Goal: Transaction & Acquisition: Purchase product/service

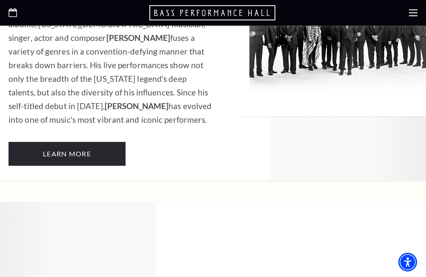
scroll to position [1064, 0]
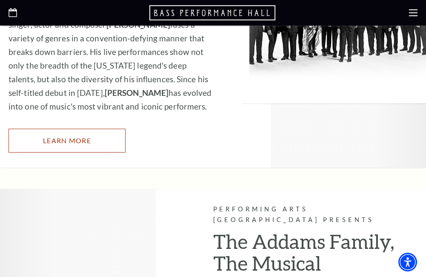
click at [61, 129] on link "Learn More" at bounding box center [67, 141] width 117 height 24
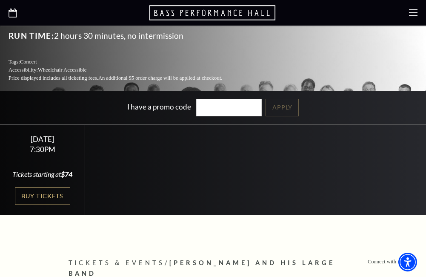
scroll to position [213, 0]
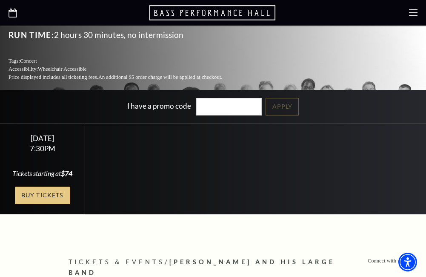
click at [46, 186] on link "Buy Tickets" at bounding box center [42, 194] width 55 height 17
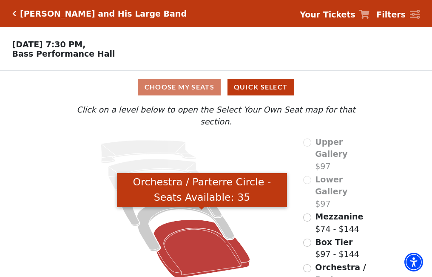
click at [201, 244] on icon "Orchestra / Parterre Circle - Seats Available: 35" at bounding box center [202, 248] width 97 height 58
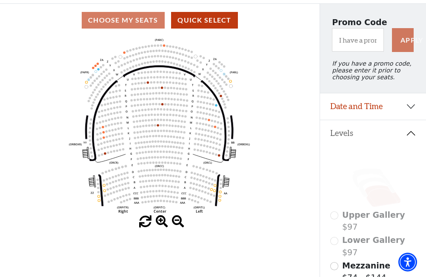
scroll to position [82, 0]
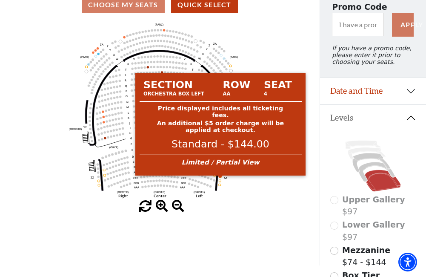
click at [220, 177] on circle at bounding box center [220, 176] width 2 height 2
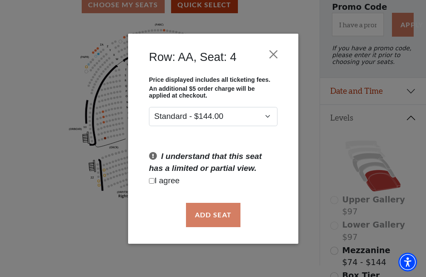
click at [152, 179] on input "Checkbox field" at bounding box center [152, 181] width 6 height 6
checkbox input "true"
click at [223, 215] on button "Add Seat" at bounding box center [213, 215] width 54 height 24
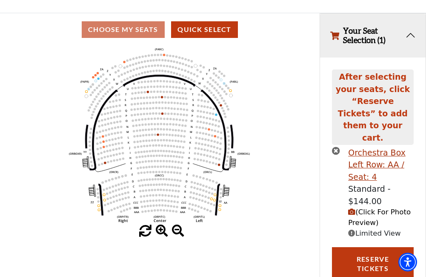
scroll to position [40, 0]
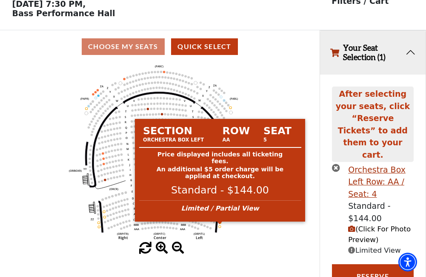
click at [220, 223] on circle at bounding box center [220, 222] width 2 height 2
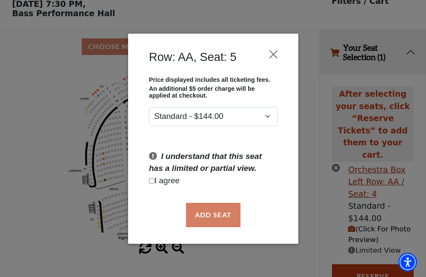
click at [151, 182] on input "Checkbox field" at bounding box center [152, 181] width 6 height 6
checkbox input "true"
click at [219, 219] on button "Add Seat" at bounding box center [213, 215] width 54 height 24
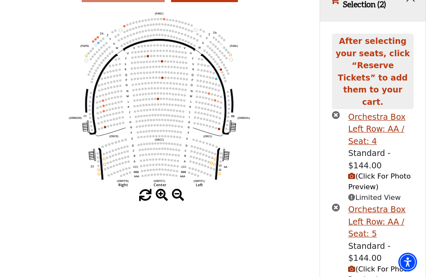
scroll to position [133, 0]
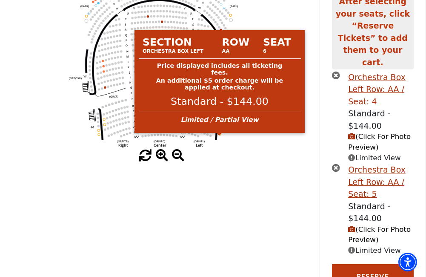
click at [220, 135] on circle at bounding box center [220, 134] width 2 height 2
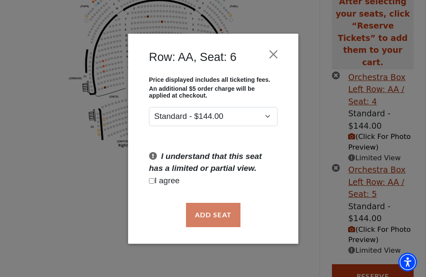
click at [150, 181] on input "Checkbox field" at bounding box center [152, 181] width 6 height 6
checkbox input "true"
click at [216, 219] on button "Add Seat" at bounding box center [213, 215] width 54 height 24
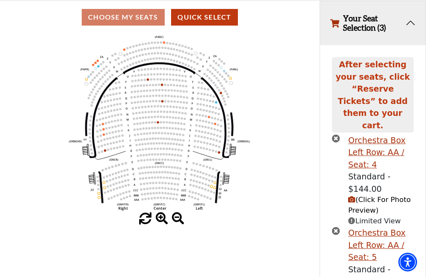
scroll to position [85, 0]
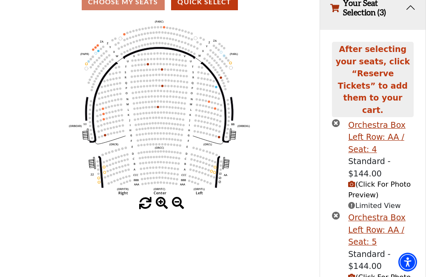
click at [369, 180] on span "(Click For Photo Preview)" at bounding box center [379, 189] width 63 height 19
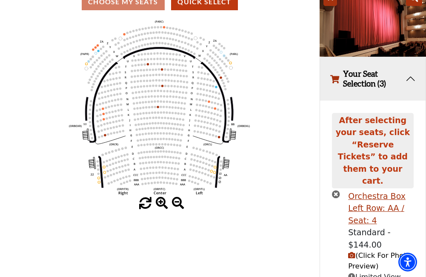
click at [262, 194] on icon "Left (ORPITL) Right (ORPITR) Center (ORPITC) ZZ AA YY BB ZA ZA (ORCL) (ORCR) (O…" at bounding box center [160, 107] width 288 height 179
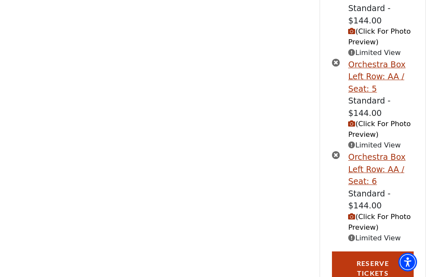
scroll to position [317, 0]
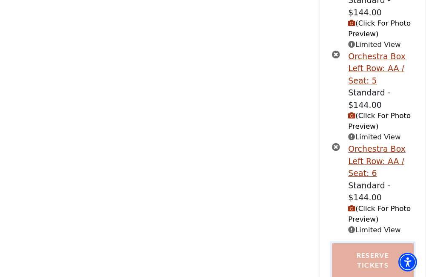
click at [371, 243] on button "Reserve Tickets" at bounding box center [372, 260] width 81 height 34
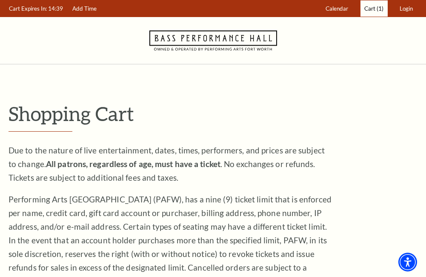
click at [370, 9] on span "Cart" at bounding box center [369, 8] width 11 height 7
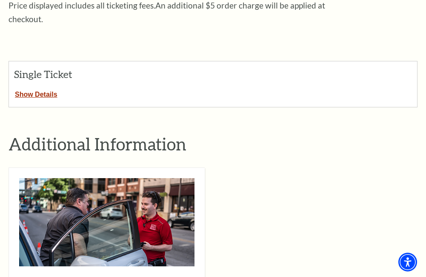
scroll to position [298, 0]
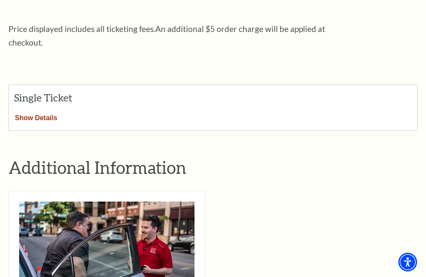
click at [24, 111] on button "Show Details" at bounding box center [36, 116] width 54 height 11
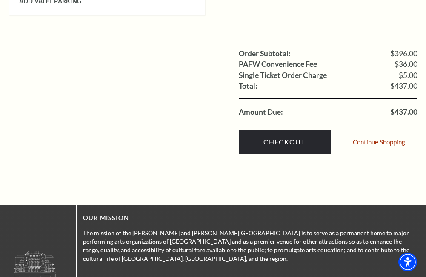
scroll to position [1021, 0]
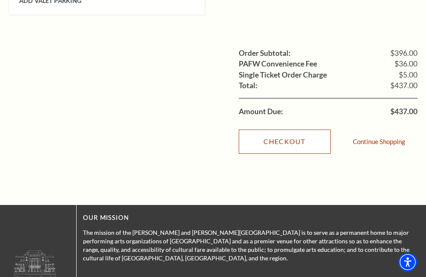
click at [284, 129] on link "Checkout" at bounding box center [285, 141] width 92 height 24
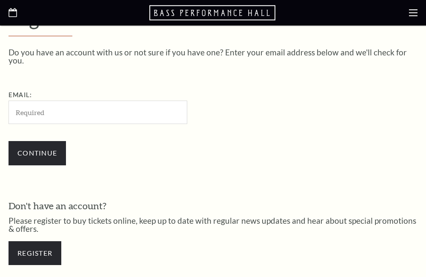
scroll to position [221, 0]
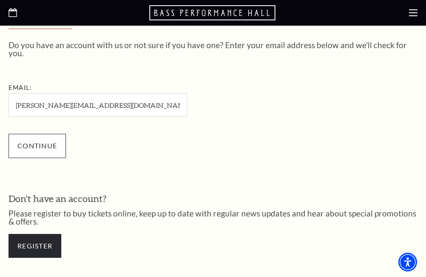
type input "jeff@sundownranch.org"
click at [31, 136] on input "Continue" at bounding box center [37, 146] width 57 height 24
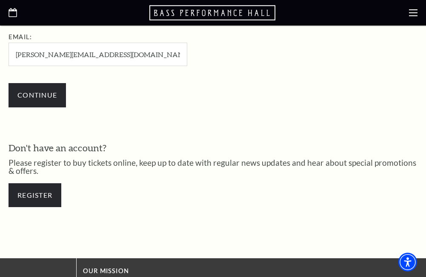
scroll to position [239, 0]
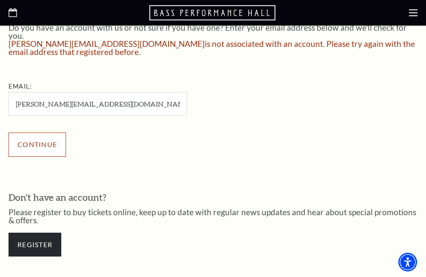
click at [33, 136] on input "Continue" at bounding box center [37, 144] width 57 height 24
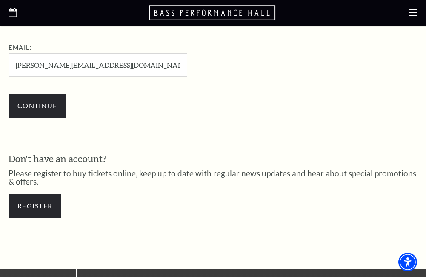
scroll to position [281, 0]
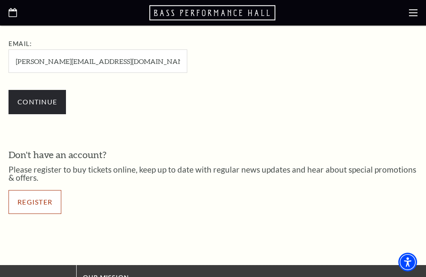
click at [37, 197] on link "Register" at bounding box center [35, 202] width 53 height 24
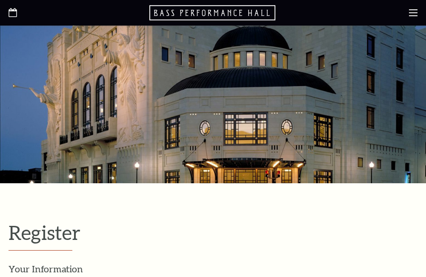
select select "1"
select select "TX"
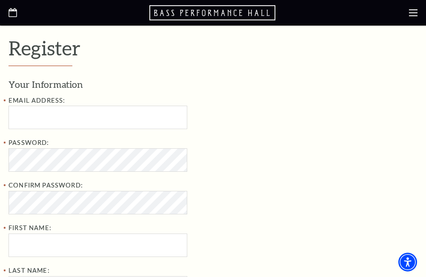
scroll to position [213, 0]
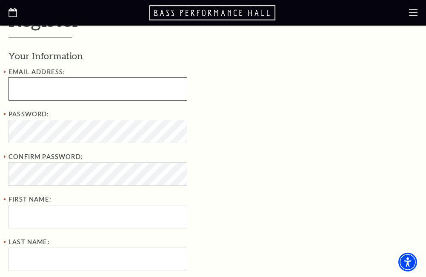
click at [53, 89] on input "Email Address:" at bounding box center [98, 88] width 179 height 23
type input "[PERSON_NAME][EMAIL_ADDRESS][DOMAIN_NAME]"
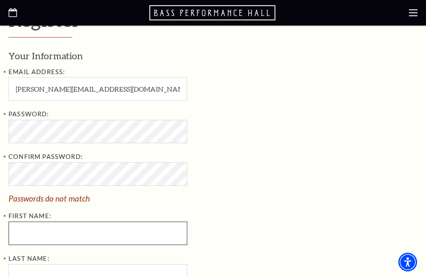
click at [41, 236] on input "First Name:" at bounding box center [98, 232] width 179 height 23
type input "Jeff"
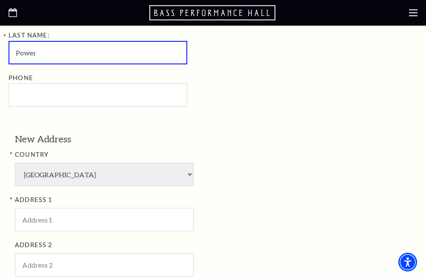
scroll to position [436, 0]
type input "Power"
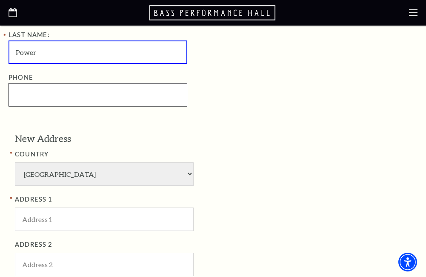
click at [51, 100] on input "Phone" at bounding box center [98, 94] width 179 height 23
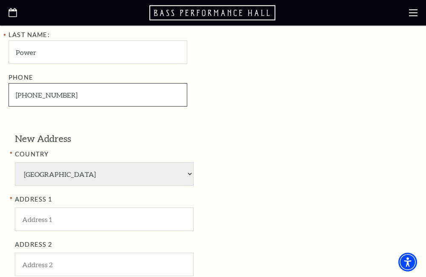
type input "903-952-3900"
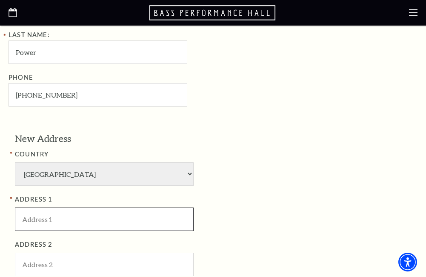
click at [66, 229] on input "ADDRESS 1" at bounding box center [104, 218] width 179 height 23
type input "3120 vzcr 2318"
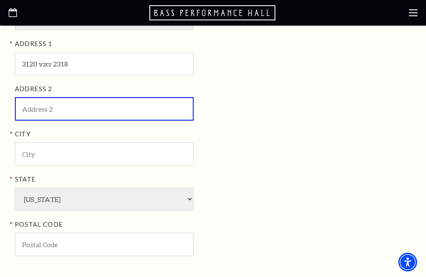
scroll to position [606, 0]
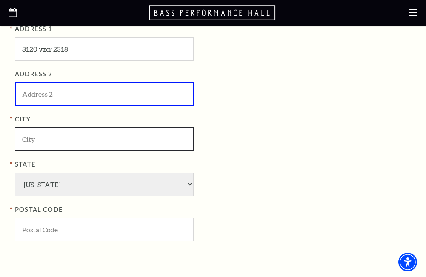
click at [62, 139] on input "City" at bounding box center [104, 138] width 179 height 23
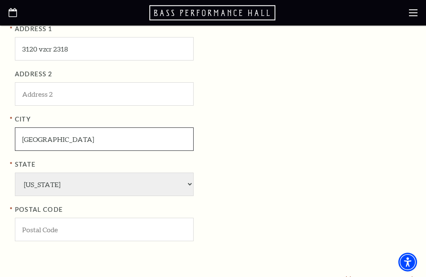
type input "Canton"
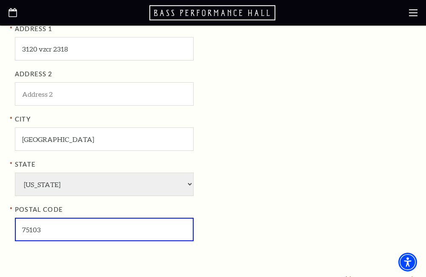
type input "75103"
click at [260, 180] on div "State Alabama Alaska American Embassy American Embassy American Samoa Arizona A…" at bounding box center [153, 177] width 277 height 37
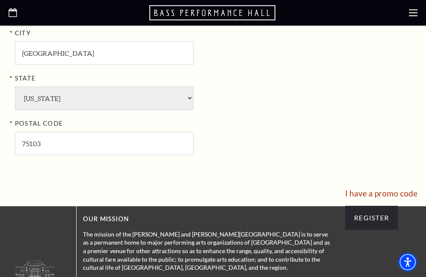
scroll to position [692, 0]
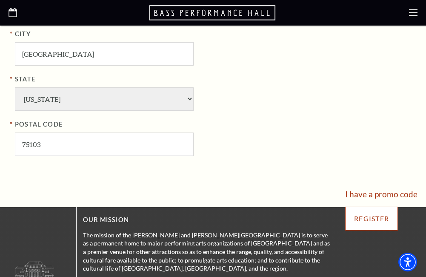
click at [371, 220] on input "Register" at bounding box center [371, 218] width 53 height 24
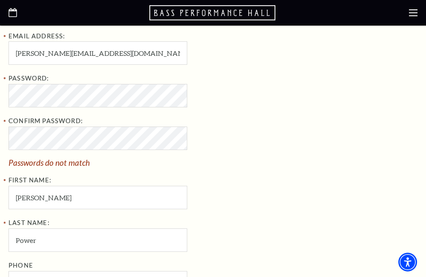
click at [349, 193] on div "Your Information Email Address: jeff@sundownranch.org Password: Confirm Passwor…" at bounding box center [213, 154] width 409 height 280
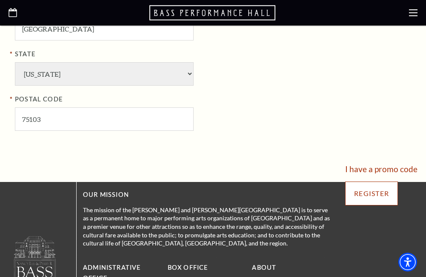
click at [369, 194] on input "Register" at bounding box center [371, 193] width 53 height 24
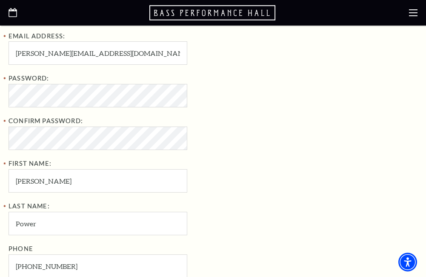
click at [252, 178] on div "Password: Confirm Password: First Name: Jeff" at bounding box center [147, 132] width 277 height 119
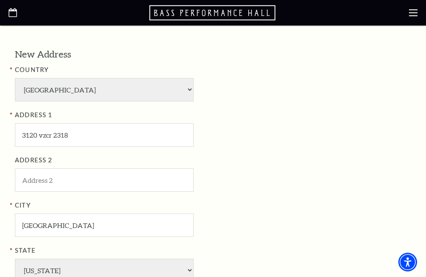
scroll to position [759, 0]
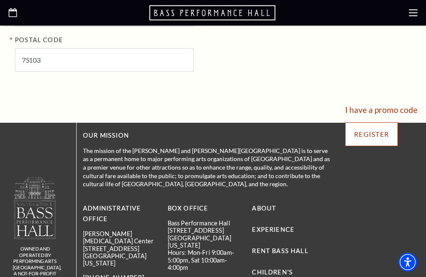
click at [369, 132] on input "Register" at bounding box center [371, 134] width 53 height 24
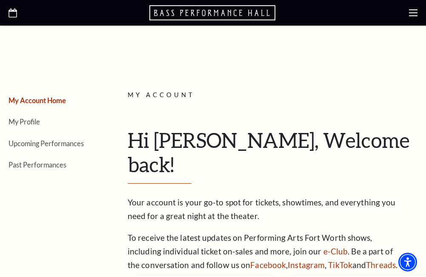
scroll to position [85, 0]
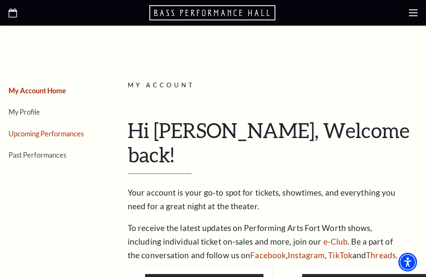
click at [63, 134] on link "Upcoming Performances" at bounding box center [46, 133] width 75 height 8
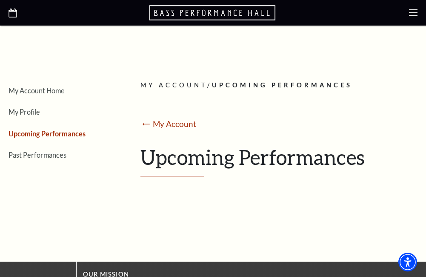
click at [93, 200] on div "My Account Home My Profile Upcoming Performances Past Performances" at bounding box center [65, 130] width 113 height 177
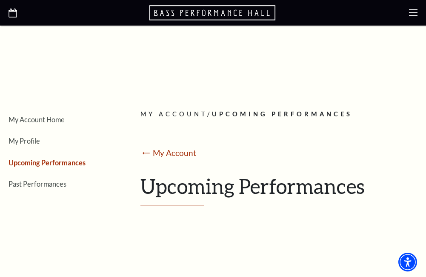
scroll to position [0, 0]
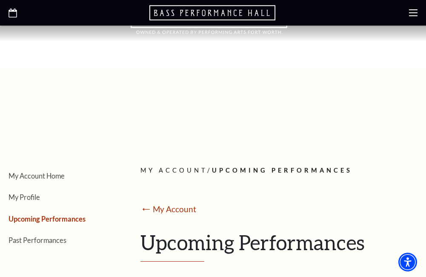
click at [412, 11] on icon at bounding box center [413, 13] width 9 height 9
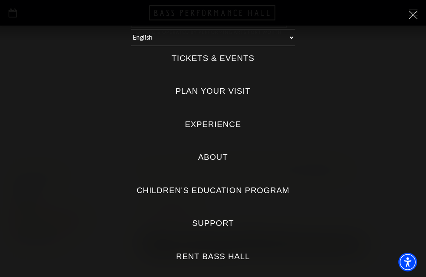
click at [207, 60] on label "Tickets & Events" at bounding box center [213, 58] width 83 height 11
click at [0, 0] on Events "Tickets & Events" at bounding box center [0, 0] width 0 height 0
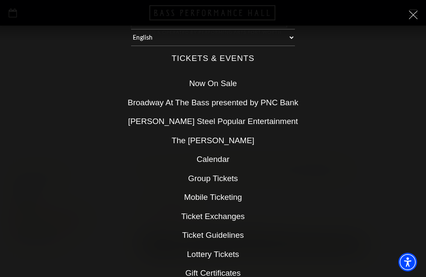
scroll to position [43, 0]
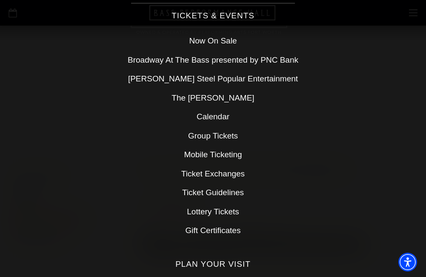
click at [200, 80] on link "[PERSON_NAME] Steel Popular Entertainment" at bounding box center [213, 78] width 170 height 9
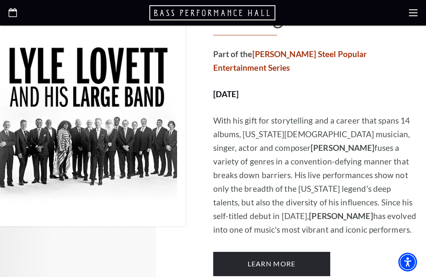
scroll to position [638, 0]
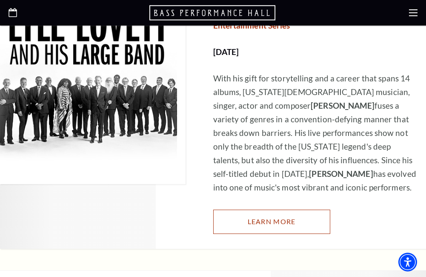
click at [265, 209] on link "Learn More" at bounding box center [271, 221] width 117 height 24
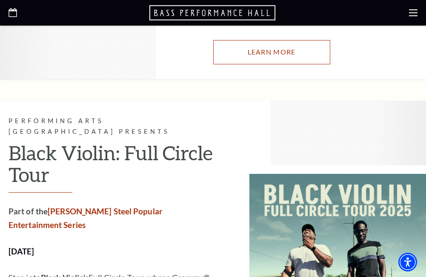
scroll to position [809, 0]
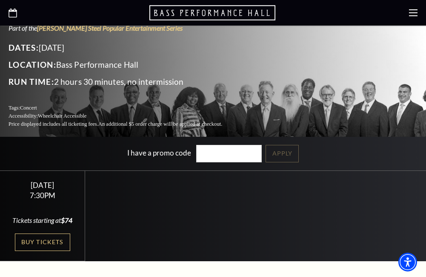
scroll to position [213, 0]
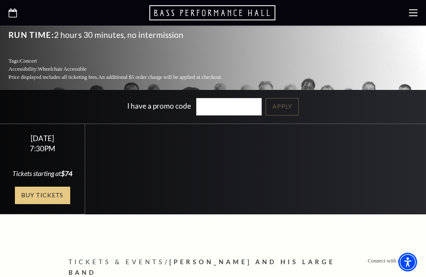
click at [40, 186] on link "Buy Tickets" at bounding box center [42, 194] width 55 height 17
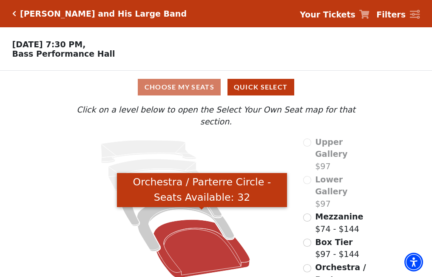
click at [217, 243] on icon "Orchestra / Parterre Circle - Seats Available: 32" at bounding box center [202, 248] width 97 height 58
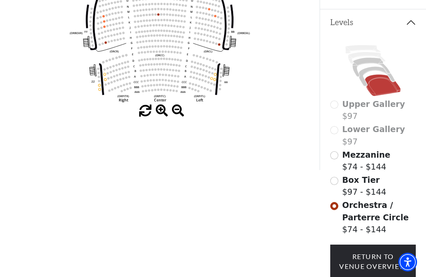
scroll to position [162, 0]
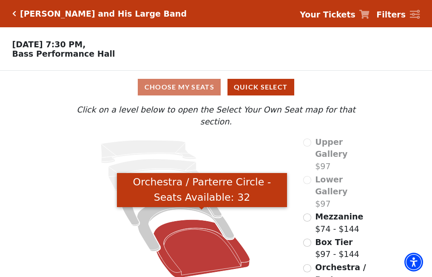
click at [190, 240] on icon "Orchestra / Parterre Circle - Seats Available: 32" at bounding box center [202, 248] width 97 height 58
click at [198, 247] on icon "Orchestra / Parterre Circle - Seats Available: 32" at bounding box center [202, 248] width 97 height 58
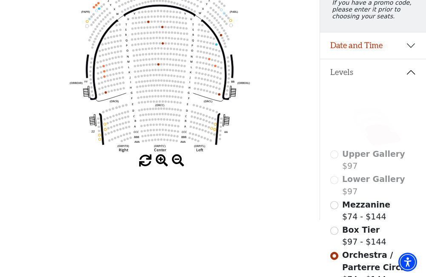
scroll to position [88, 0]
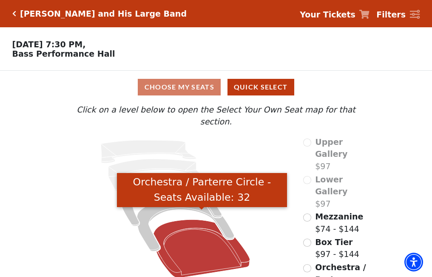
click at [199, 242] on icon "Orchestra / Parterre Circle - Seats Available: 32" at bounding box center [202, 248] width 97 height 58
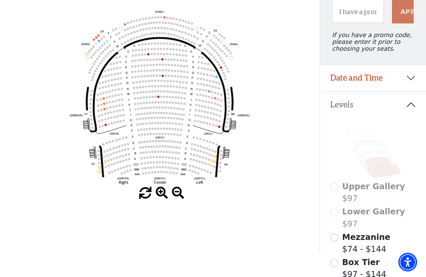
scroll to position [82, 0]
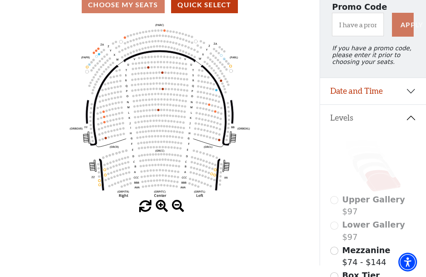
click at [382, 191] on icon at bounding box center [383, 181] width 36 height 22
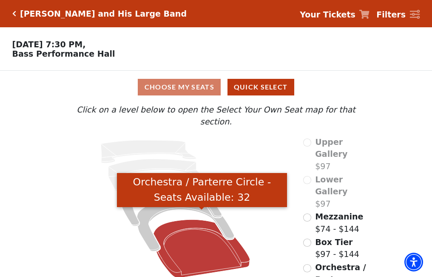
click at [206, 242] on icon "Orchestra / Parterre Circle - Seats Available: 32" at bounding box center [202, 248] width 97 height 58
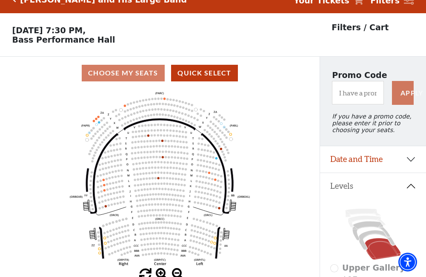
scroll to position [40, 0]
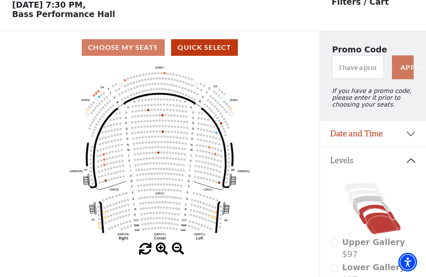
click at [376, 214] on icon at bounding box center [377, 215] width 36 height 20
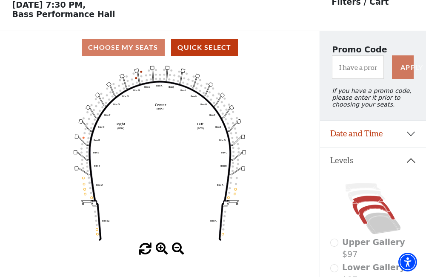
click at [362, 206] on icon at bounding box center [371, 205] width 38 height 19
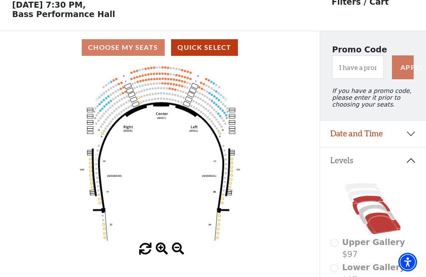
click at [381, 230] on icon at bounding box center [383, 223] width 36 height 22
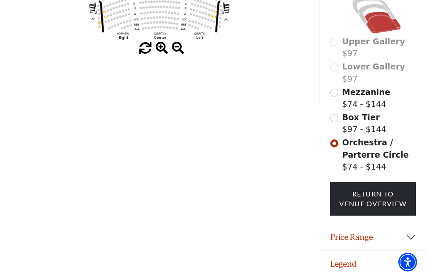
scroll to position [205, 0]
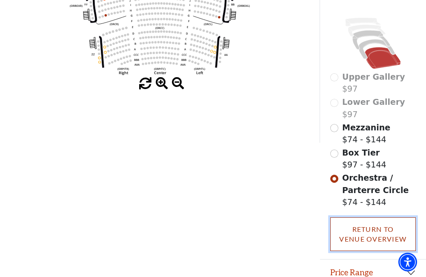
click at [360, 239] on link "Return To Venue Overview" at bounding box center [373, 234] width 86 height 34
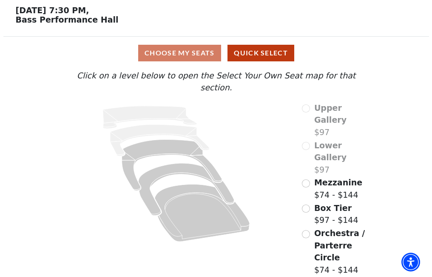
scroll to position [0, 0]
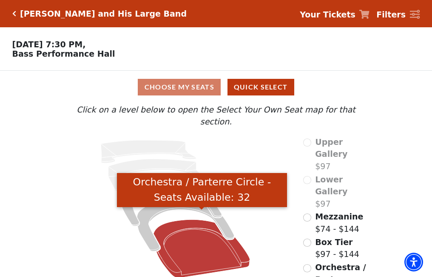
click at [197, 249] on icon "Orchestra / Parterre Circle - Seats Available: 32" at bounding box center [202, 248] width 97 height 58
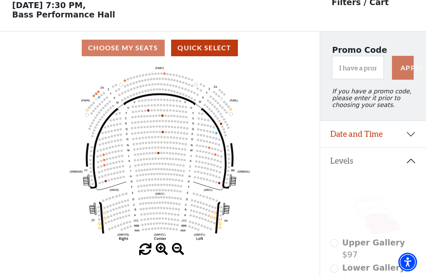
scroll to position [40, 0]
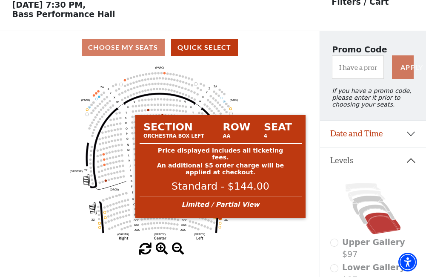
click at [221, 220] on circle at bounding box center [220, 218] width 2 height 2
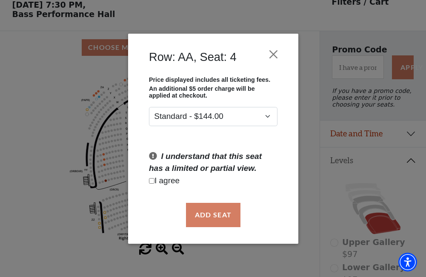
click at [152, 180] on input "Checkbox field" at bounding box center [152, 181] width 6 height 6
checkbox input "true"
click at [209, 213] on button "Add Seat" at bounding box center [213, 215] width 54 height 24
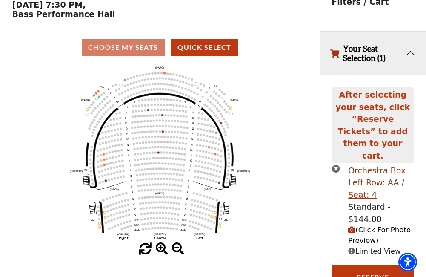
scroll to position [40, 0]
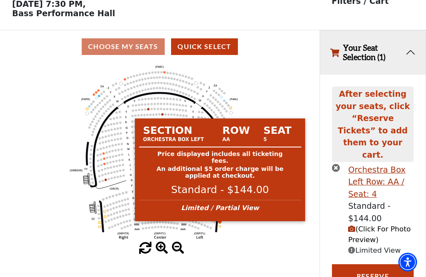
click at [220, 223] on circle at bounding box center [220, 222] width 2 height 2
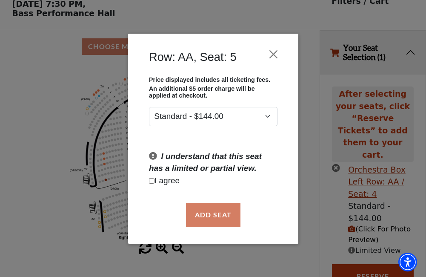
click at [152, 181] on input "Checkbox field" at bounding box center [152, 181] width 6 height 6
checkbox input "true"
click at [200, 213] on button "Add Seat" at bounding box center [213, 215] width 54 height 24
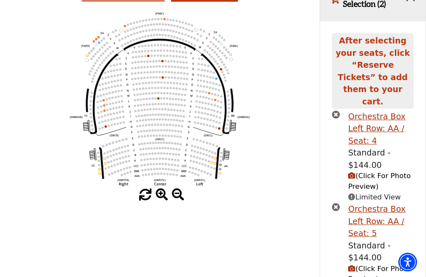
scroll to position [133, 0]
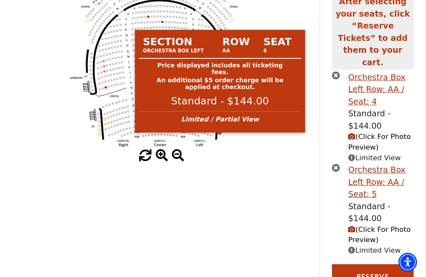
click at [220, 134] on circle at bounding box center [220, 133] width 2 height 2
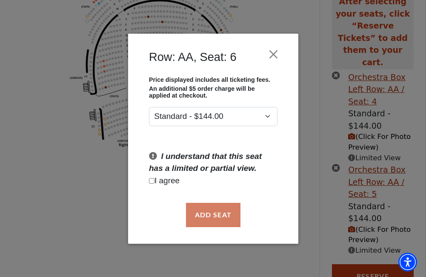
click at [151, 180] on input "Checkbox field" at bounding box center [152, 181] width 6 height 6
checkbox input "true"
click at [210, 216] on button "Add Seat" at bounding box center [213, 215] width 54 height 24
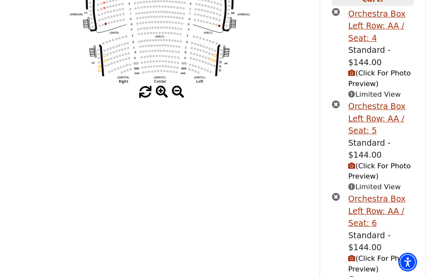
scroll to position [225, 0]
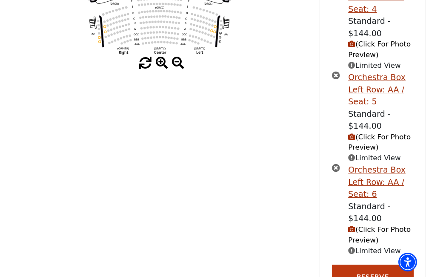
click at [375, 225] on span "(Click For Photo Preview)" at bounding box center [379, 234] width 63 height 19
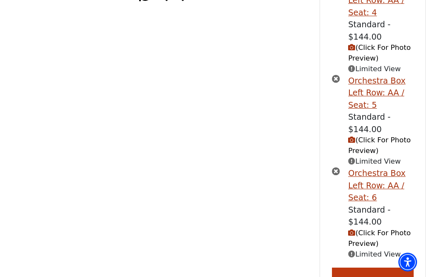
scroll to position [317, 0]
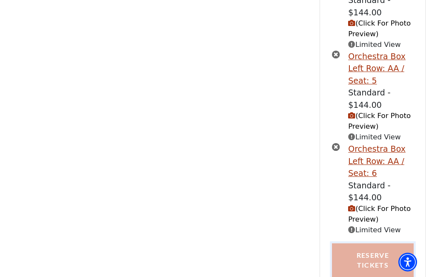
click at [373, 243] on button "Reserve Tickets" at bounding box center [372, 260] width 81 height 34
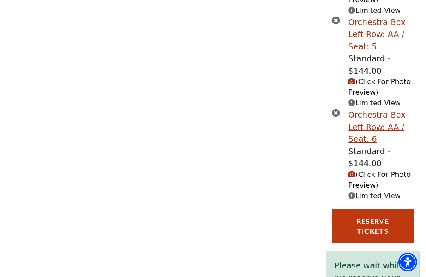
scroll to position [378, 0]
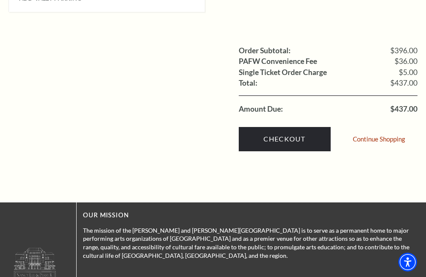
scroll to position [723, 0]
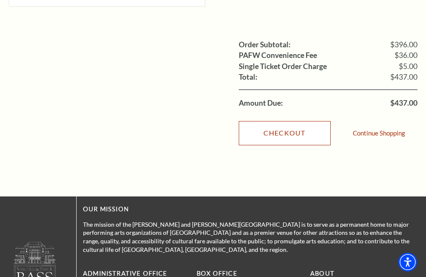
click at [274, 121] on link "Checkout" at bounding box center [285, 133] width 92 height 24
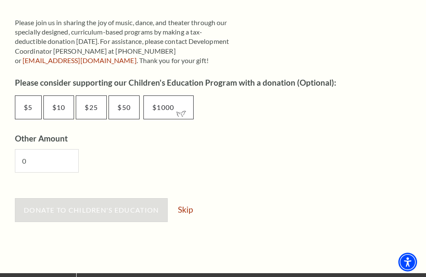
scroll to position [468, 0]
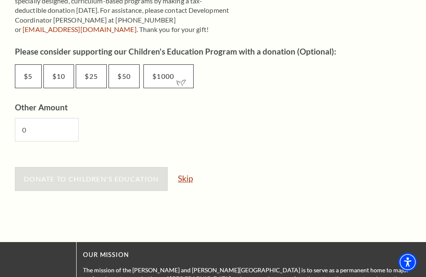
click at [186, 178] on link "Skip" at bounding box center [185, 178] width 15 height 8
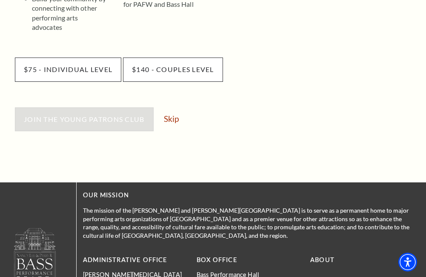
scroll to position [340, 0]
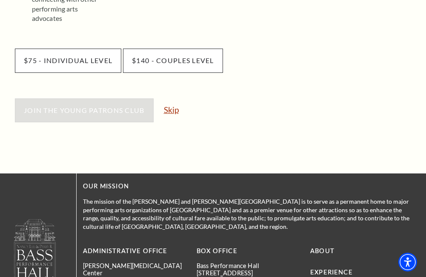
click at [168, 106] on link "Skip" at bounding box center [171, 110] width 15 height 8
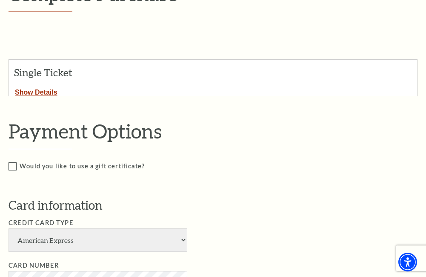
scroll to position [170, 0]
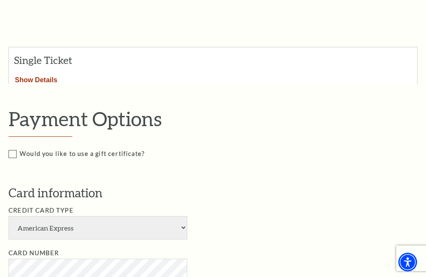
click at [51, 81] on button "Show Details" at bounding box center [36, 78] width 54 height 11
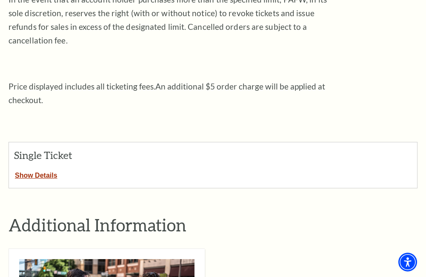
scroll to position [255, 0]
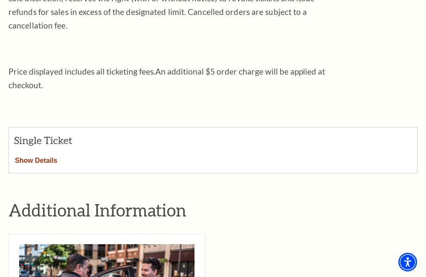
click at [50, 153] on button "Show Details" at bounding box center [36, 158] width 54 height 11
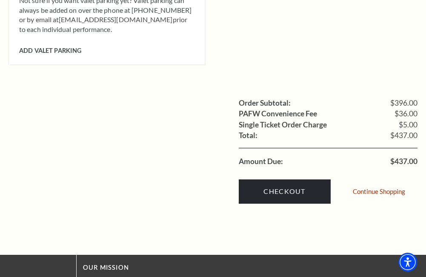
scroll to position [979, 0]
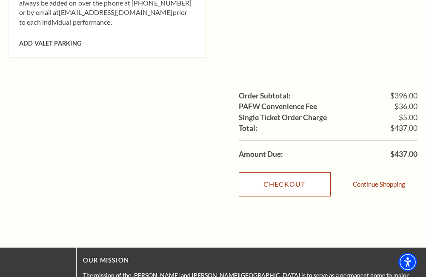
click at [287, 173] on link "Checkout" at bounding box center [285, 184] width 92 height 24
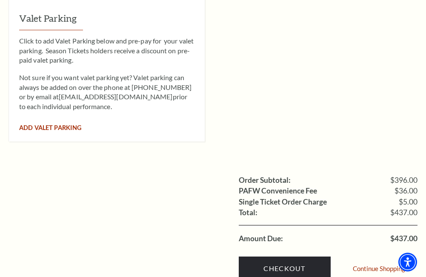
scroll to position [587, 0]
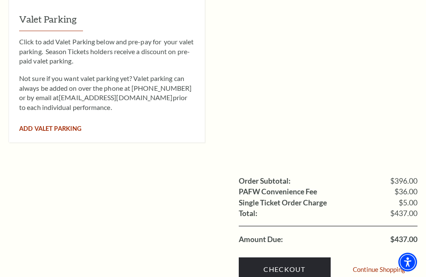
click at [47, 125] on span "Add Valet Parking" at bounding box center [50, 128] width 62 height 7
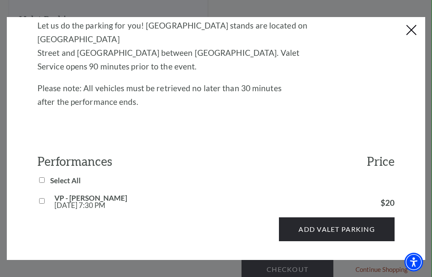
scroll to position [194, 0]
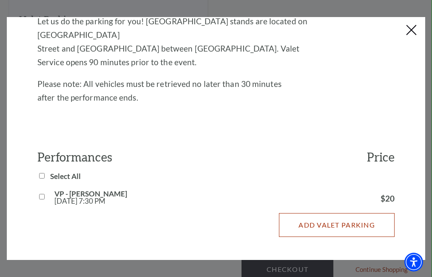
click at [326, 213] on button "Add Valet Parking" at bounding box center [337, 225] width 116 height 24
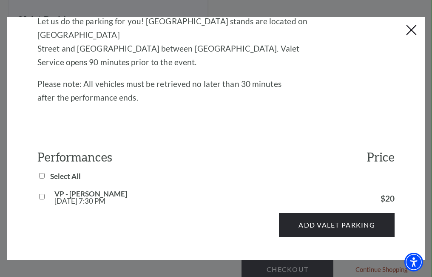
scroll to position [0, 0]
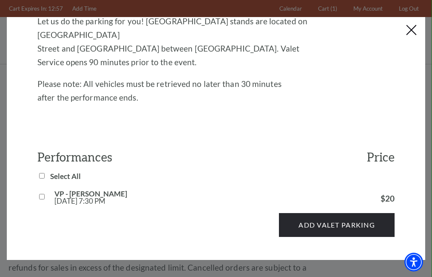
click at [43, 194] on input "VP - Lyle Lovett Fri, Oct 17 7:30 PM" at bounding box center [42, 197] width 6 height 6
checkbox input "true"
click at [317, 212] on div "Add Valet Parking" at bounding box center [215, 220] width 357 height 32
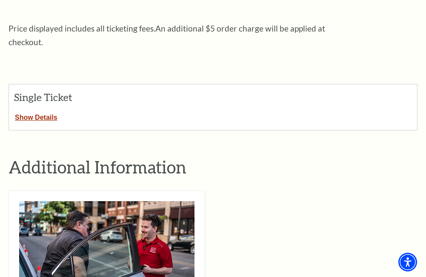
scroll to position [298, 0]
click at [46, 111] on button "Show Details" at bounding box center [36, 116] width 54 height 11
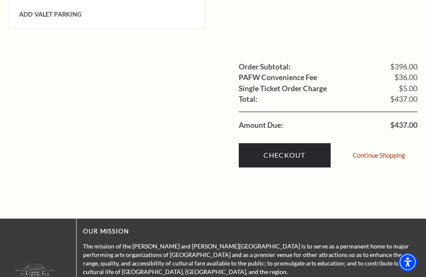
scroll to position [1021, 0]
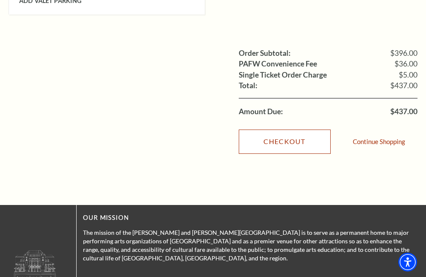
click at [282, 129] on link "Checkout" at bounding box center [285, 141] width 92 height 24
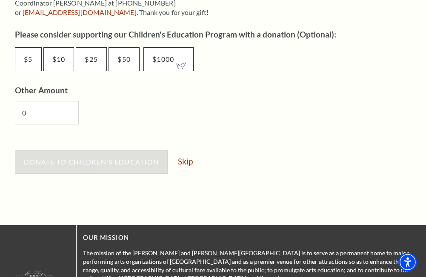
scroll to position [511, 0]
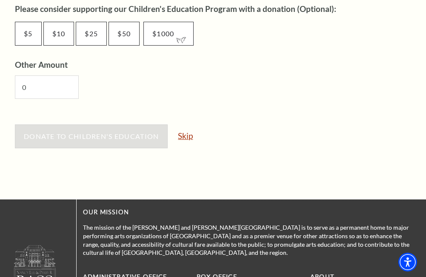
click at [189, 136] on link "Skip" at bounding box center [185, 135] width 15 height 8
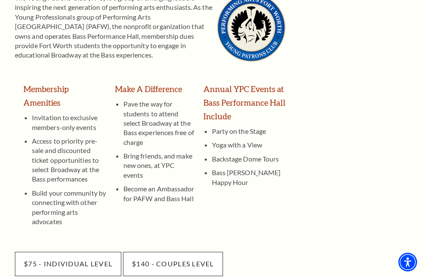
scroll to position [255, 0]
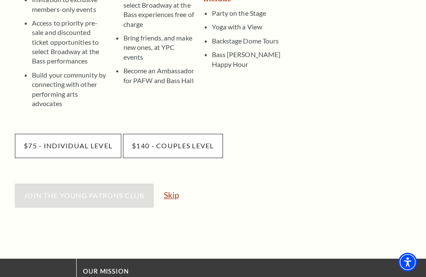
click at [172, 191] on link "Skip" at bounding box center [171, 195] width 15 height 8
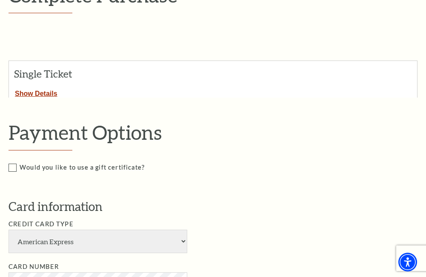
scroll to position [170, 0]
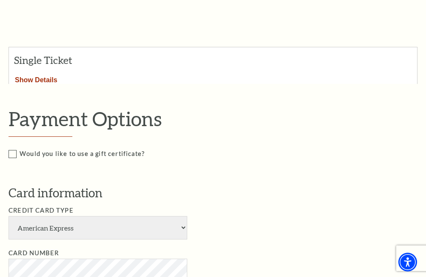
click at [44, 78] on button "Show Details" at bounding box center [36, 78] width 54 height 11
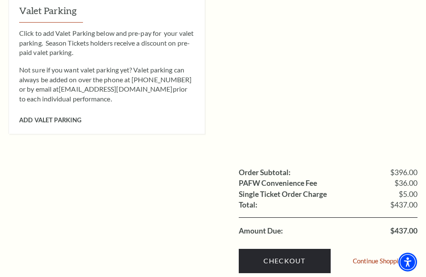
scroll to position [638, 0]
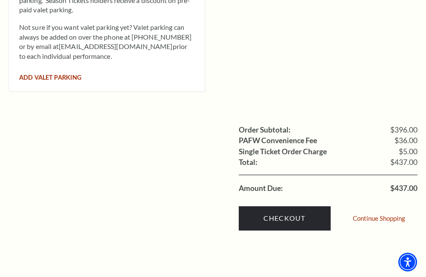
click at [41, 74] on span "Add Valet Parking" at bounding box center [50, 77] width 62 height 7
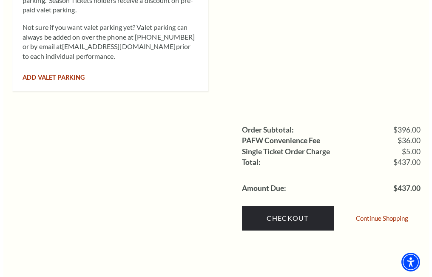
scroll to position [640, 0]
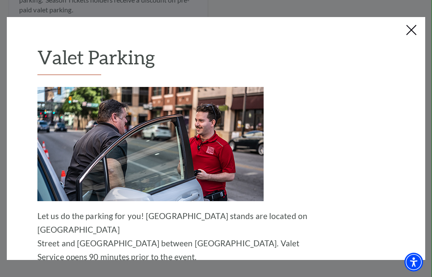
click at [289, 146] on p at bounding box center [175, 144] width 277 height 114
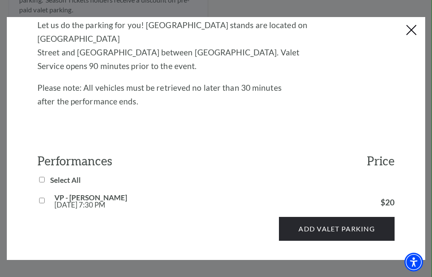
scroll to position [194, 0]
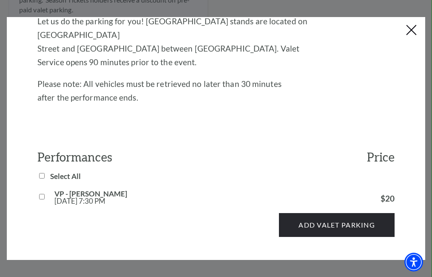
click at [42, 194] on input "VP - [PERSON_NAME] [DATE] 7:30 PM" at bounding box center [42, 197] width 6 height 6
checkbox input "true"
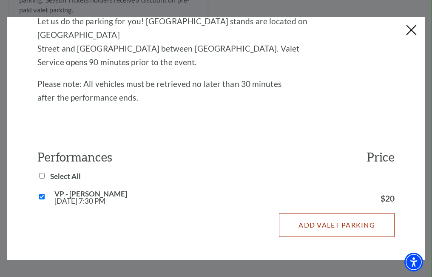
click at [325, 213] on button "Add Valet Parking" at bounding box center [337, 225] width 116 height 24
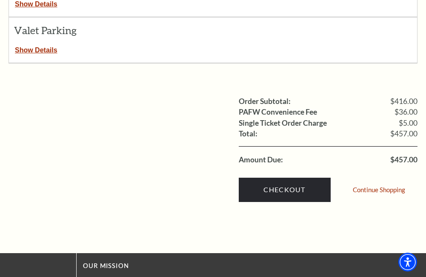
scroll to position [426, 0]
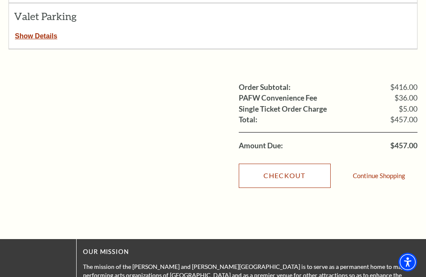
click at [276, 163] on link "Checkout" at bounding box center [285, 175] width 92 height 24
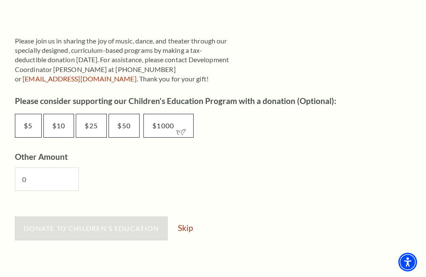
scroll to position [426, 0]
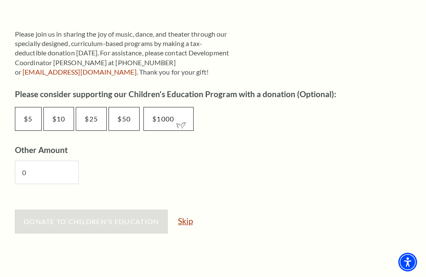
click at [186, 220] on link "Skip" at bounding box center [185, 221] width 15 height 8
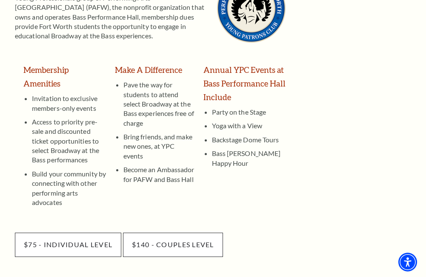
scroll to position [255, 0]
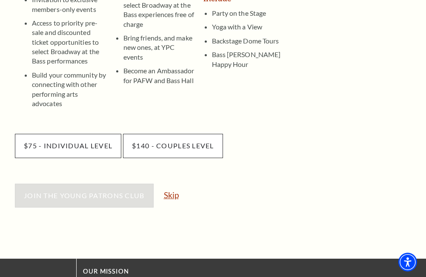
click at [169, 191] on link "Skip" at bounding box center [171, 195] width 15 height 8
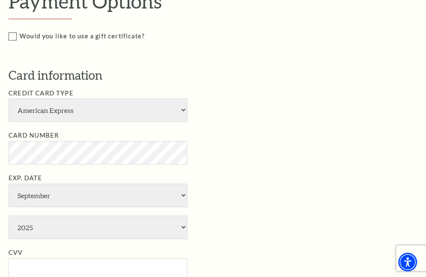
scroll to position [340, 0]
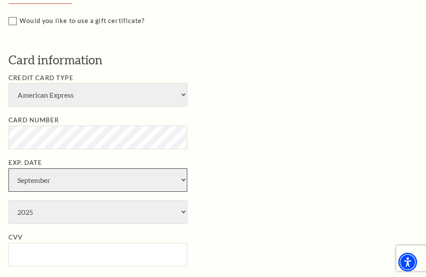
click at [176, 182] on select "January February March April May June July August September October November De…" at bounding box center [98, 179] width 179 height 23
select select "3"
click at [9, 168] on select "January February March April May June July August September October November De…" at bounding box center [98, 179] width 179 height 23
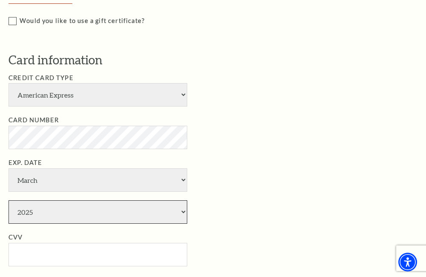
click at [185, 211] on select "2025 2026 2027 2028 2029 2030 2031 2032 2033 2034" at bounding box center [98, 211] width 179 height 23
select select "2030"
click at [9, 200] on select "2025 2026 2027 2028 2029 2030 2031 2032 2033 2034" at bounding box center [98, 211] width 179 height 23
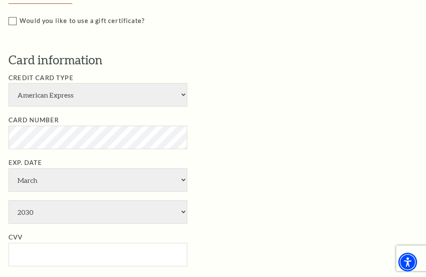
click at [239, 199] on li "Exp. Date January February March April May June July August September October N…" at bounding box center [219, 190] width 421 height 66
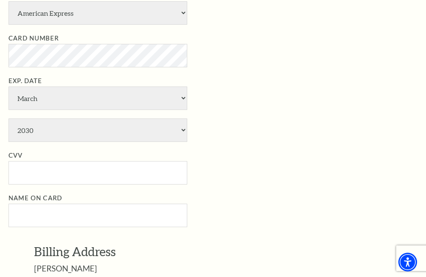
scroll to position [426, 0]
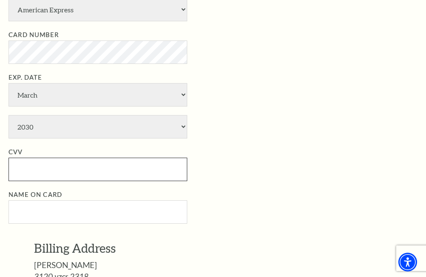
click at [52, 170] on input "CVV" at bounding box center [98, 168] width 179 height 23
type input "2474"
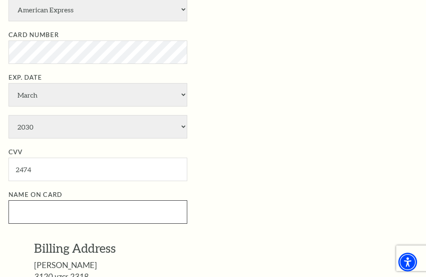
click at [49, 213] on input "Name on Card" at bounding box center [98, 211] width 179 height 23
type input "[PERSON_NAME] Sundown Ranch Inc."
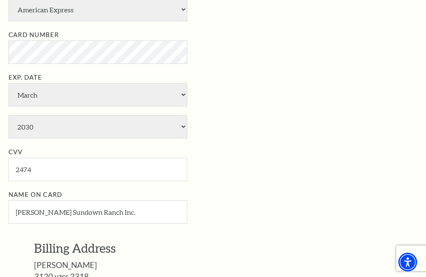
click at [253, 203] on li "Name on Card Jeff Power Sundown Ranch Inc." at bounding box center [219, 206] width 421 height 34
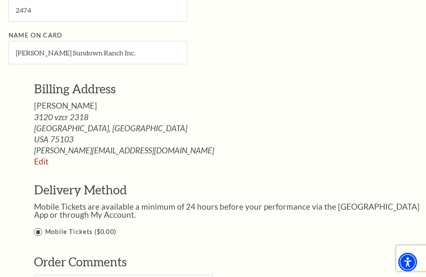
scroll to position [596, 0]
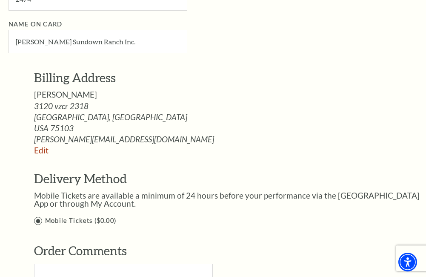
click at [40, 151] on link "Edit" at bounding box center [41, 150] width 14 height 10
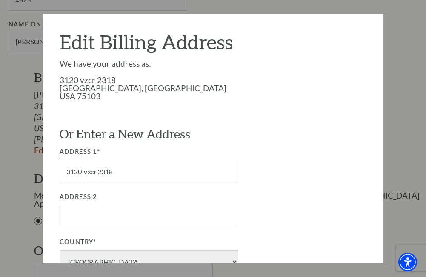
drag, startPoint x: 122, startPoint y: 172, endPoint x: 37, endPoint y: 174, distance: 84.7
click at [40, 176] on div "Payment Options Would you like to use a gift certificate? Gift Certificate Numb…" at bounding box center [219, 14] width 421 height 588
type input "[STREET_ADDRESS][PERSON_NAME]"
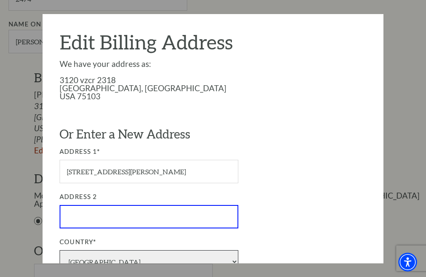
select select "1"
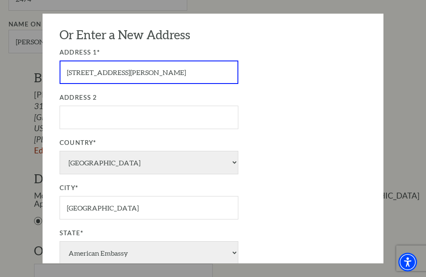
scroll to position [138, 0]
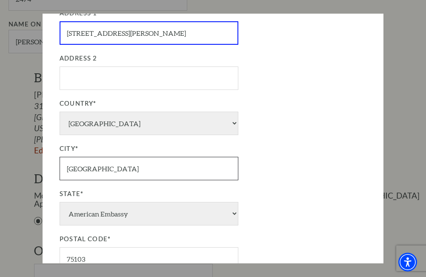
click at [111, 166] on input "Canton" at bounding box center [149, 168] width 179 height 23
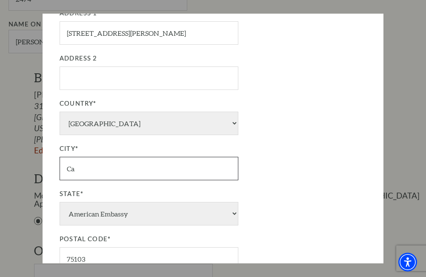
type input "C"
type input "[PERSON_NAME]"
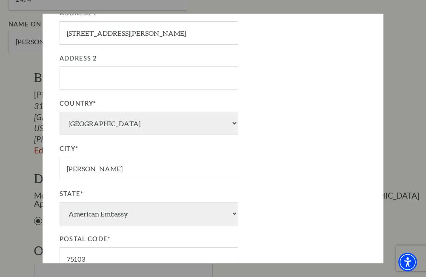
click at [300, 200] on div "State* American Embassy American Embassy Alaska Alabama Armed Forces Arkansas A…" at bounding box center [198, 207] width 277 height 37
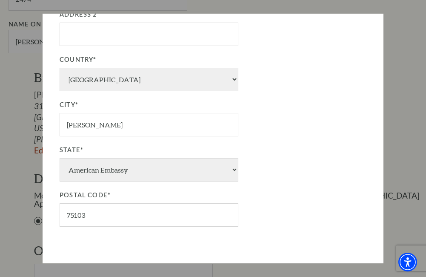
scroll to position [223, 0]
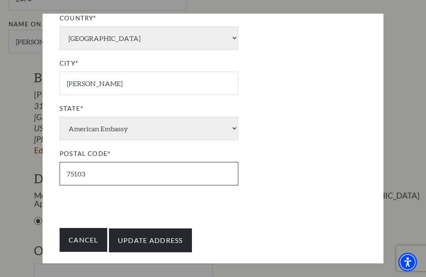
click at [97, 175] on input "75103" at bounding box center [149, 173] width 179 height 23
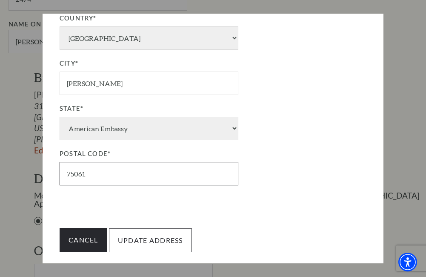
type input "75061"
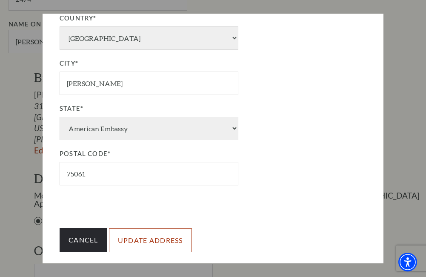
click at [163, 241] on input "Update Address" at bounding box center [150, 240] width 83 height 24
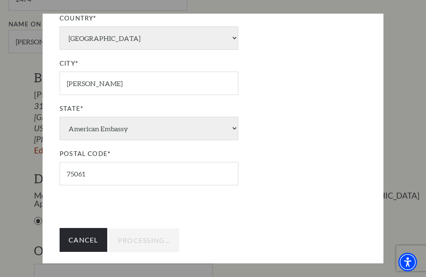
type input "Update Address"
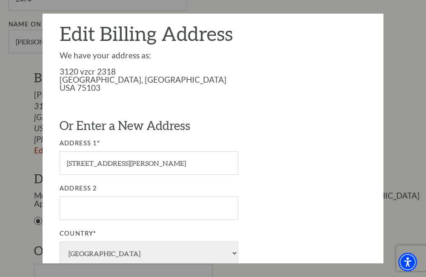
scroll to position [0, 0]
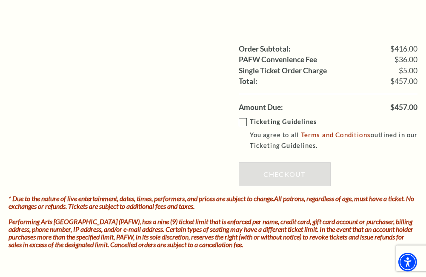
scroll to position [894, 0]
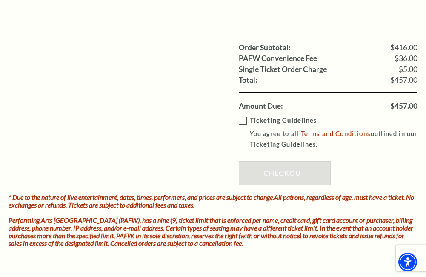
click at [243, 119] on label "Ticketing Guidelines You agree to all Terms and Conditions outlined in our Tick…" at bounding box center [334, 132] width 191 height 34
click at [0, 0] on input "Ticketing Guidelines You agree to all Terms and Conditions outlined in our Tick…" at bounding box center [0, 0] width 0 height 0
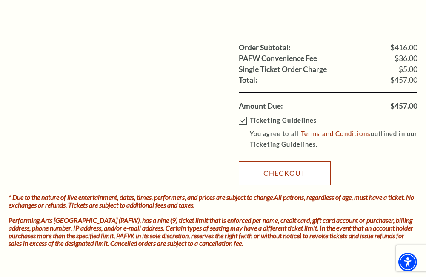
click at [278, 173] on link "Checkout" at bounding box center [285, 173] width 92 height 24
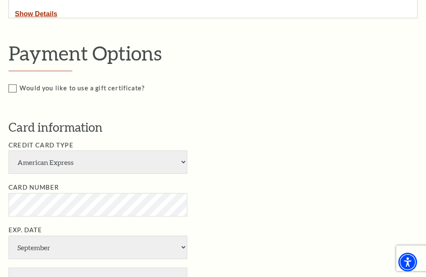
scroll to position [255, 0]
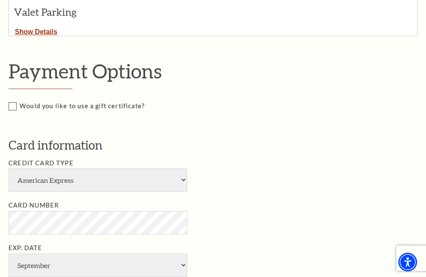
click at [243, 216] on li "Card Number" at bounding box center [219, 217] width 421 height 34
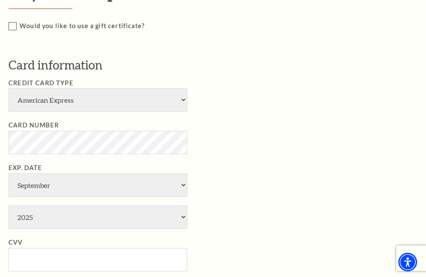
scroll to position [383, 0]
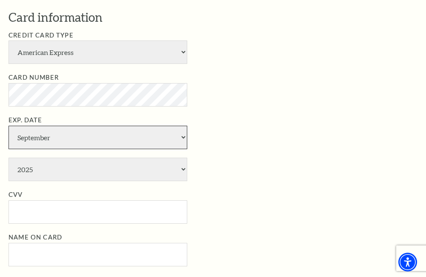
click at [181, 137] on select "January February March April May June July August September October November De…" at bounding box center [98, 137] width 179 height 23
select select "3"
click at [9, 126] on select "January February March April May June July August September October November De…" at bounding box center [98, 137] width 179 height 23
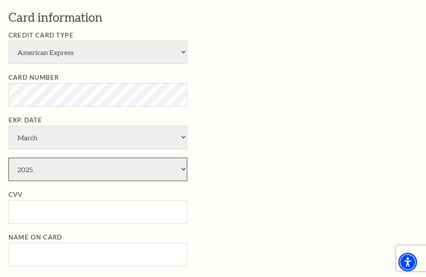
click at [181, 169] on select "2025 2026 2027 2028 2029 2030 2031 2032 2033 2034" at bounding box center [98, 168] width 179 height 23
select select "2030"
click at [9, 157] on select "2025 2026 2027 2028 2029 2030 2031 2032 2033 2034" at bounding box center [98, 168] width 179 height 23
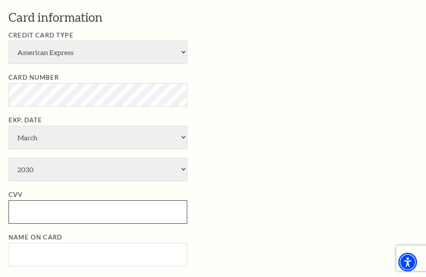
click at [46, 216] on input "CVV" at bounding box center [98, 211] width 179 height 23
type input "2474"
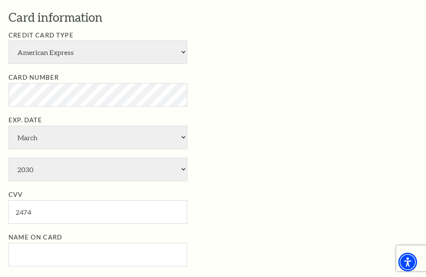
click at [271, 171] on li "Exp. Date January February March April May June July August September October N…" at bounding box center [219, 148] width 421 height 66
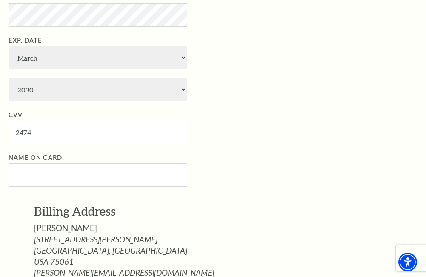
scroll to position [468, 0]
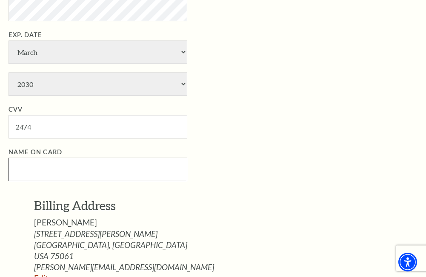
click at [31, 165] on input "Name on Card" at bounding box center [98, 168] width 179 height 23
type input "K"
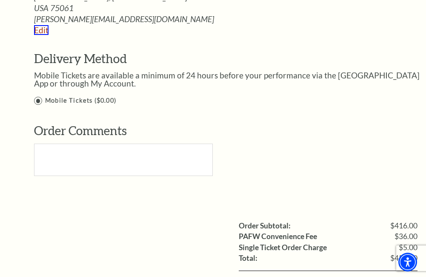
scroll to position [958, 0]
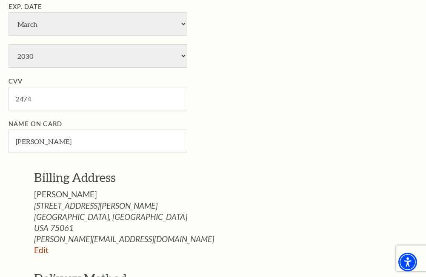
scroll to position [489, 0]
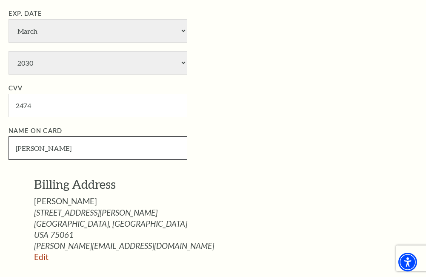
click at [63, 147] on input "Jeff Power" at bounding box center [98, 147] width 179 height 23
type input "Jeff Power Sundown Ranch Inc."
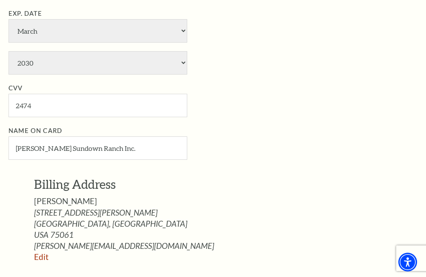
click at [231, 179] on p "Billing Address" at bounding box center [232, 184] width 396 height 17
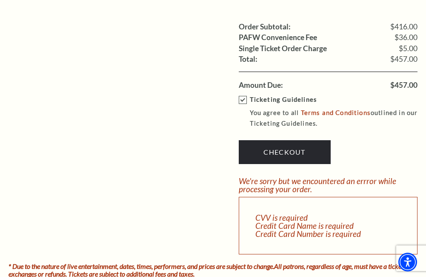
scroll to position [915, 0]
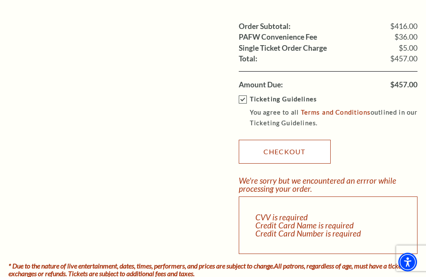
click at [277, 151] on link "Checkout" at bounding box center [285, 152] width 92 height 24
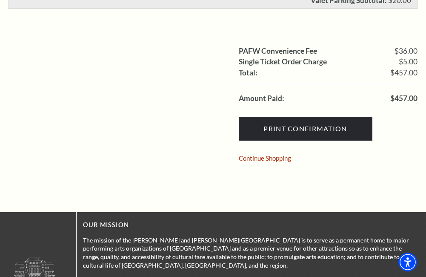
scroll to position [426, 0]
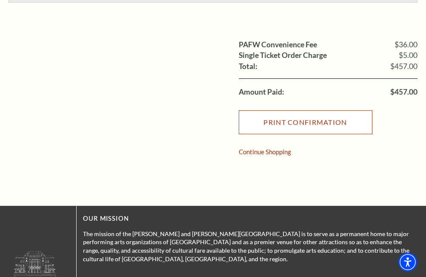
click at [311, 125] on input "Print Confirmation" at bounding box center [306, 122] width 134 height 24
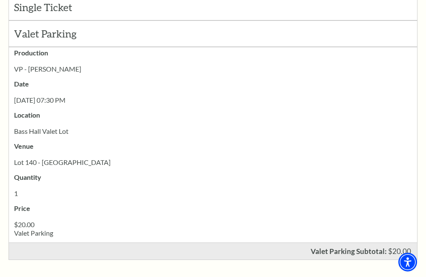
scroll to position [0, 0]
